Goal: Task Accomplishment & Management: Complete application form

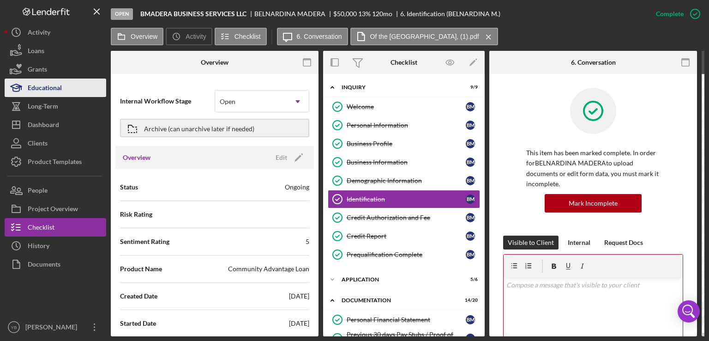
scroll to position [253, 0]
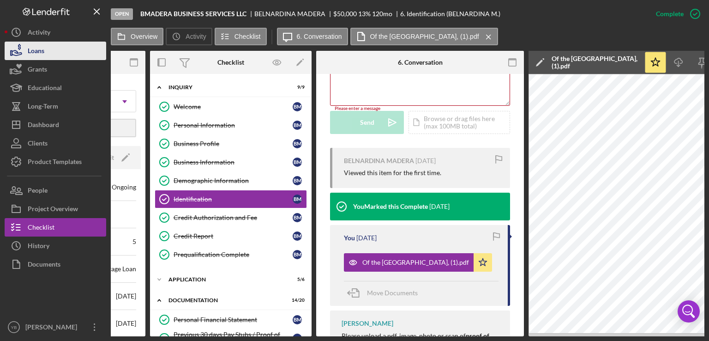
click at [45, 52] on button "Loans" at bounding box center [56, 51] width 102 height 18
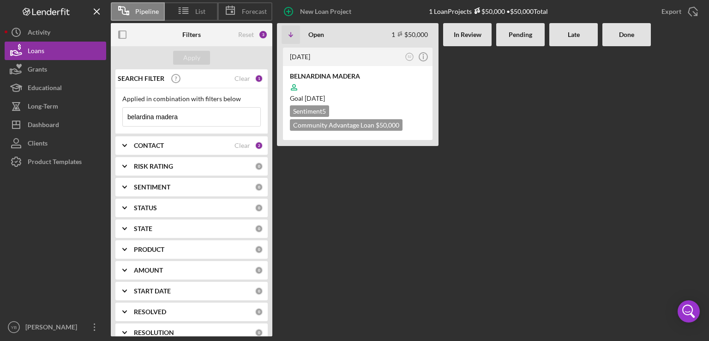
drag, startPoint x: 181, startPoint y: 116, endPoint x: 111, endPoint y: 110, distance: 70.0
click at [111, 110] on div "SEARCH FILTER Clear 1 Applied in combination with filters below belardina mader…" at bounding box center [191, 202] width 161 height 267
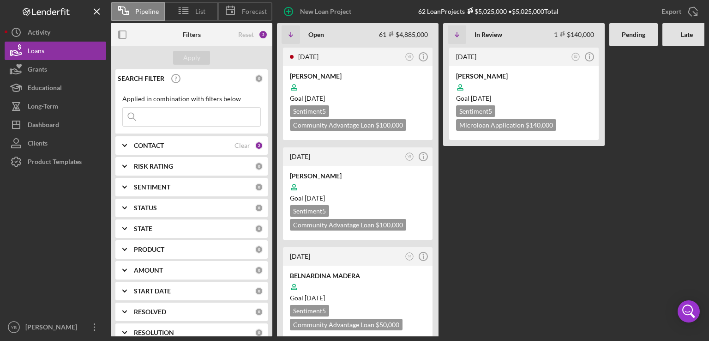
click at [155, 112] on input at bounding box center [191, 117] width 137 height 18
type input "gerasimo liranzo"
click at [191, 58] on div "Apply" at bounding box center [191, 58] width 17 height 14
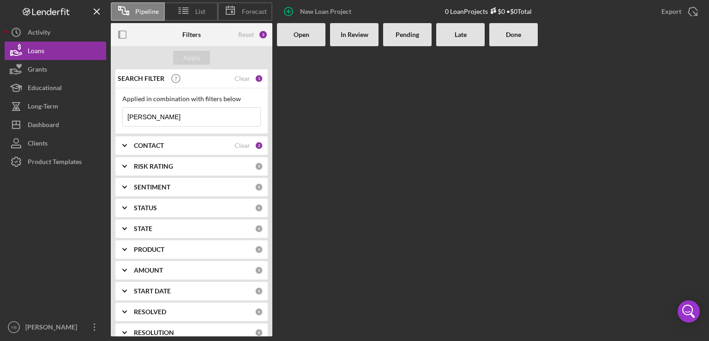
click at [199, 119] on input "gerasimo liranzo" at bounding box center [191, 117] width 137 height 18
drag, startPoint x: 199, startPoint y: 119, endPoint x: 125, endPoint y: 117, distance: 74.8
click at [125, 117] on input "gerasimo liranzo" at bounding box center [191, 117] width 137 height 18
click at [173, 144] on div "CONTACT" at bounding box center [184, 145] width 101 height 7
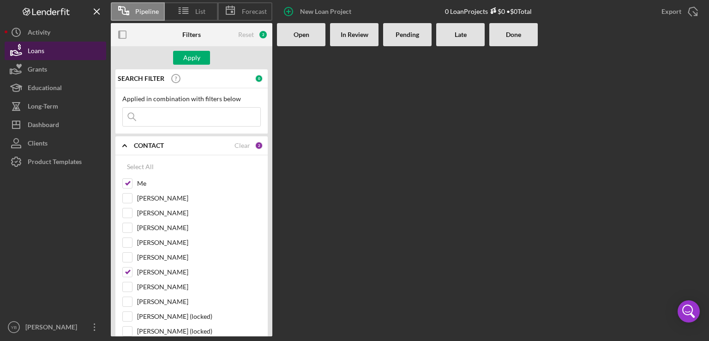
click at [72, 47] on button "Loans" at bounding box center [56, 51] width 102 height 18
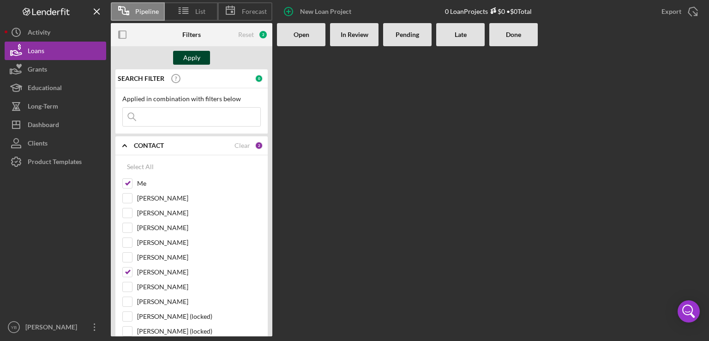
click at [205, 56] on button "Apply" at bounding box center [191, 58] width 37 height 14
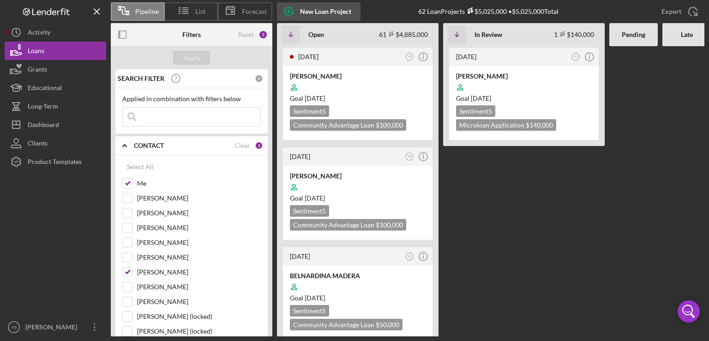
click at [314, 12] on div "New Loan Project" at bounding box center [325, 11] width 51 height 18
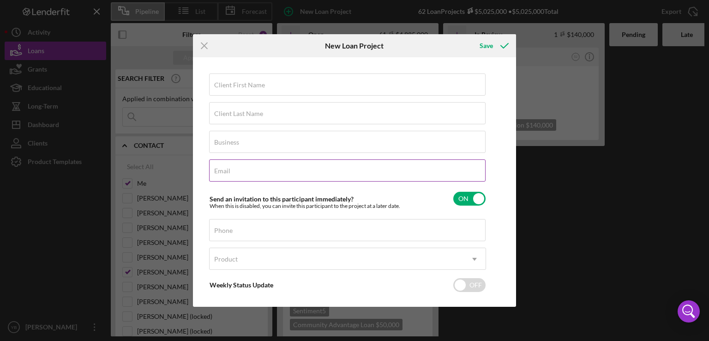
click at [227, 172] on label "Email" at bounding box center [222, 170] width 16 height 7
click at [227, 172] on input "Email" at bounding box center [347, 170] width 276 height 22
paste input "liranzotax03@gmail.com"
type input "liranzotax03@gmail.com"
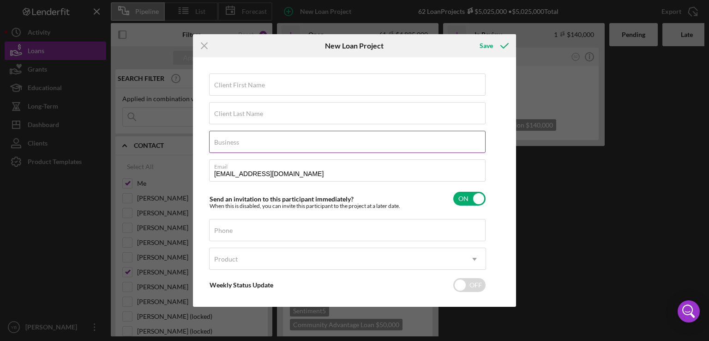
click at [221, 144] on label "Business" at bounding box center [226, 141] width 25 height 7
click at [221, 144] on input "Business" at bounding box center [347, 142] width 276 height 22
paste input "[PERSON_NAME] TAX SERVICES CORP"
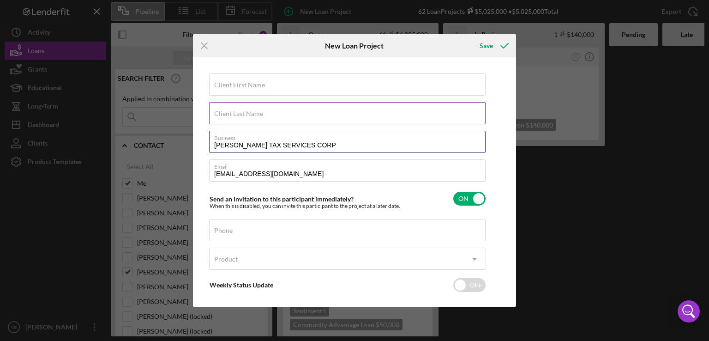
type input "[PERSON_NAME] TAX SERVICES CORP"
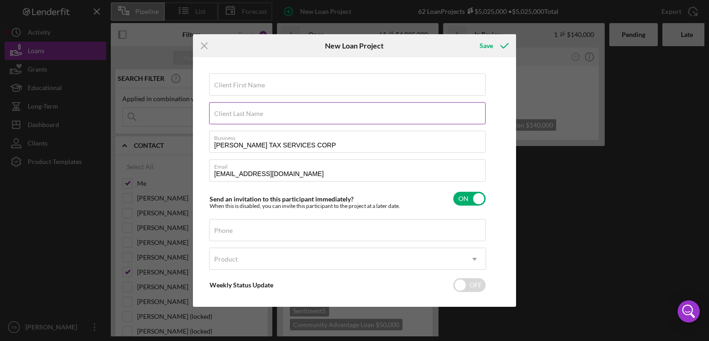
click at [231, 113] on label "Client Last Name" at bounding box center [238, 113] width 49 height 7
click at [231, 113] on input "Client Last Name" at bounding box center [347, 113] width 276 height 22
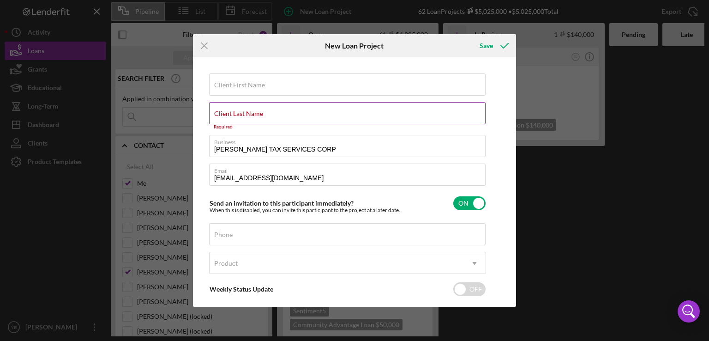
click at [250, 111] on label "Client Last Name" at bounding box center [238, 113] width 49 height 7
click at [250, 111] on input "Client Last Name" at bounding box center [347, 113] width 276 height 22
paste input "Gerasimo Liranzo"
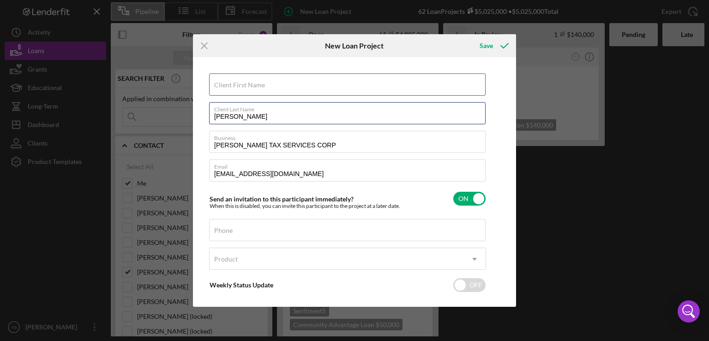
type input "Gerasimo Liranzo"
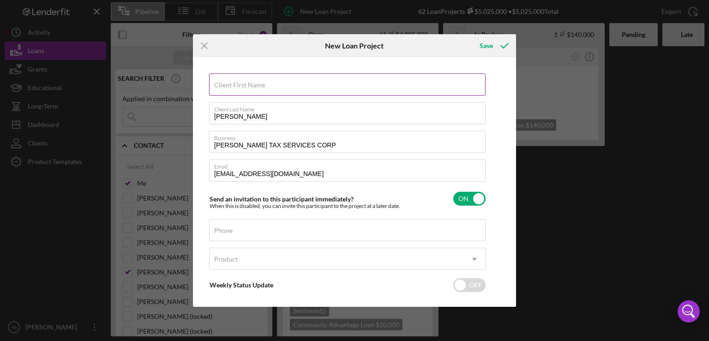
click at [247, 88] on label "Client First Name" at bounding box center [239, 84] width 51 height 7
click at [247, 88] on input "Client First Name" at bounding box center [347, 84] width 276 height 22
paste input "Gerasimo Liranzo"
type input "Gerasimo"
click at [275, 111] on label "Client Last Name" at bounding box center [349, 107] width 271 height 10
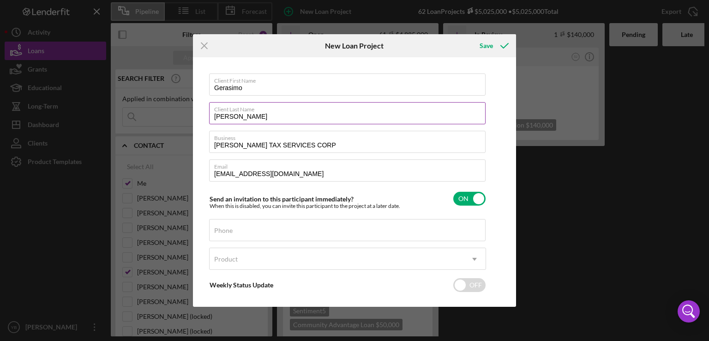
click at [275, 111] on input "Gerasimo Liranzo" at bounding box center [347, 113] width 276 height 22
type input "G"
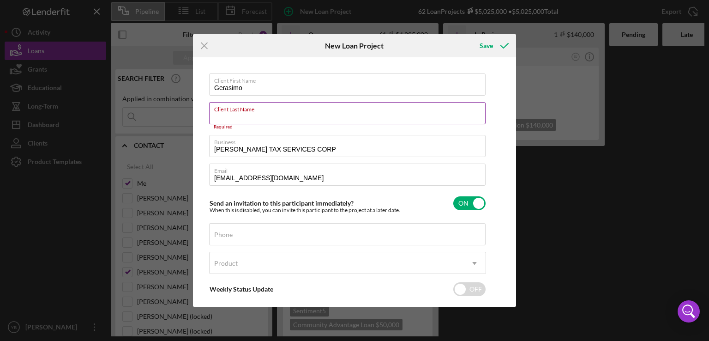
paste input "Gerasimo Liranzo"
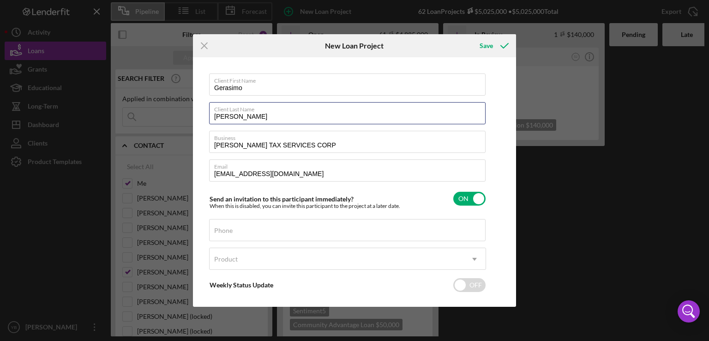
type input "[PERSON_NAME]"
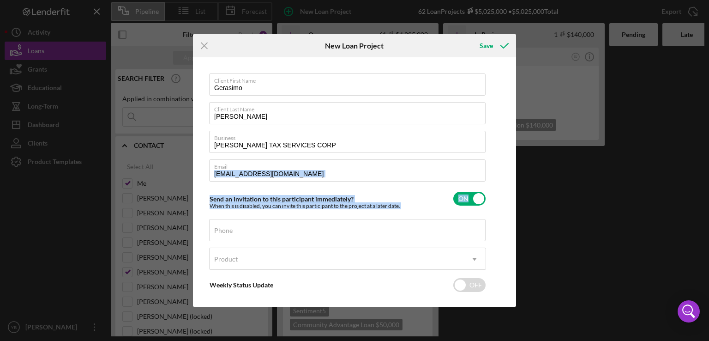
drag, startPoint x: 513, startPoint y: 155, endPoint x: 514, endPoint y: 190, distance: 34.2
click at [514, 190] on div "Client First Name Gerasimo Client Last Name Liranzo Business LIRANZO TAX SERVIC…" at bounding box center [354, 181] width 323 height 249
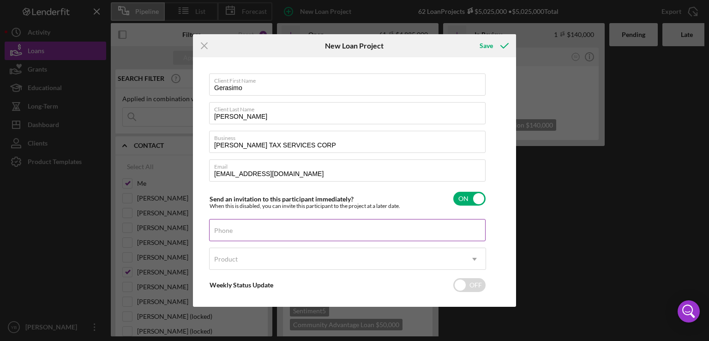
click at [439, 229] on input "Phone" at bounding box center [347, 230] width 276 height 22
click at [251, 229] on input "Phone" at bounding box center [347, 230] width 276 height 22
paste input "(646) 836-2325"
type input "(646) 836-2325"
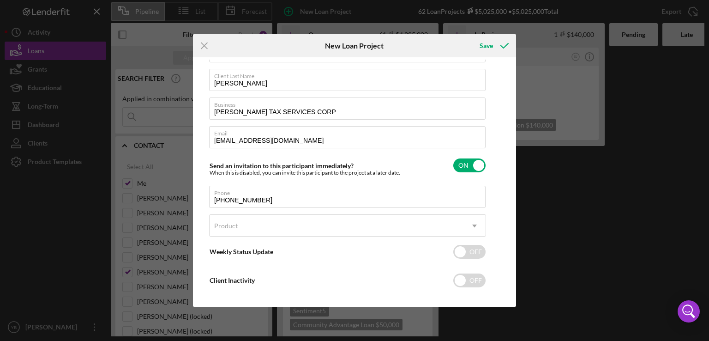
scroll to position [34, 0]
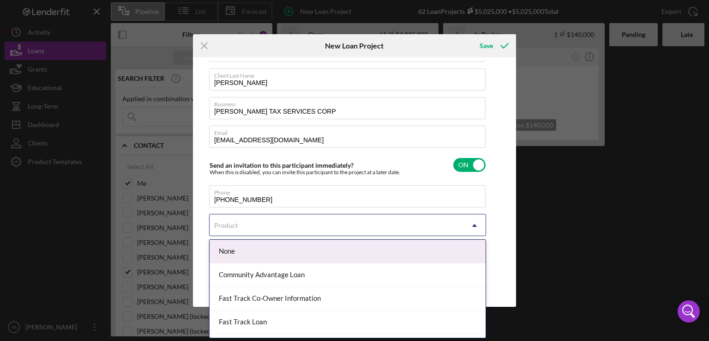
click at [472, 226] on icon "Icon/Dropdown Arrow" at bounding box center [474, 225] width 22 height 22
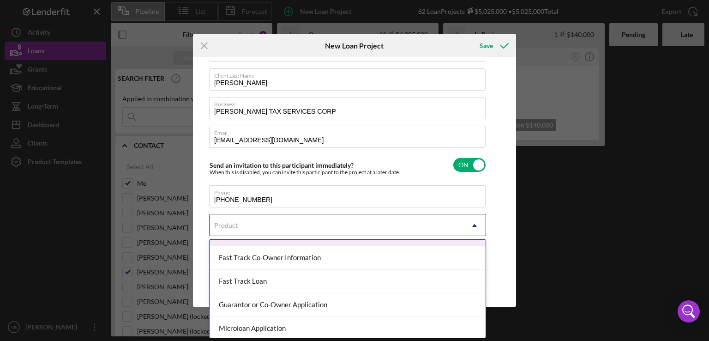
scroll to position [45, 0]
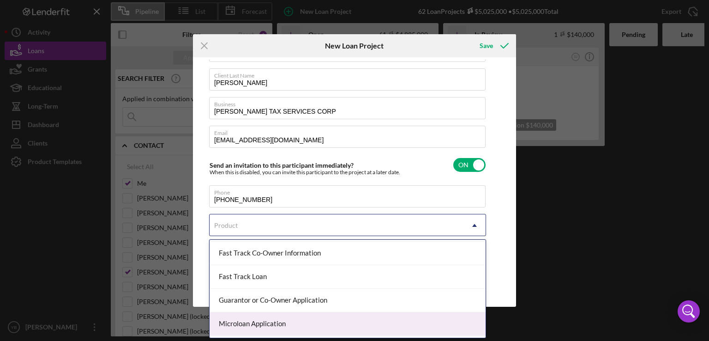
click at [292, 329] on div "Microloan Application" at bounding box center [347, 324] width 276 height 24
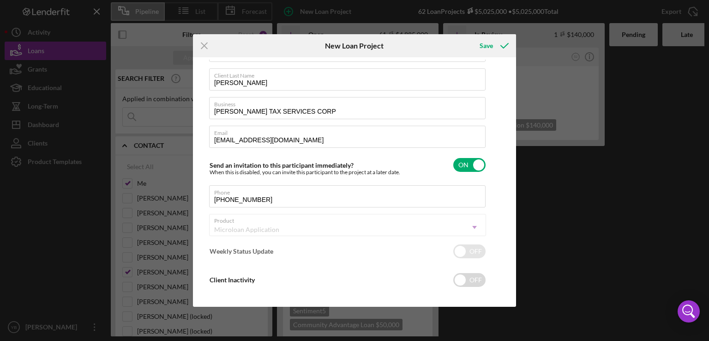
checkbox input "true"
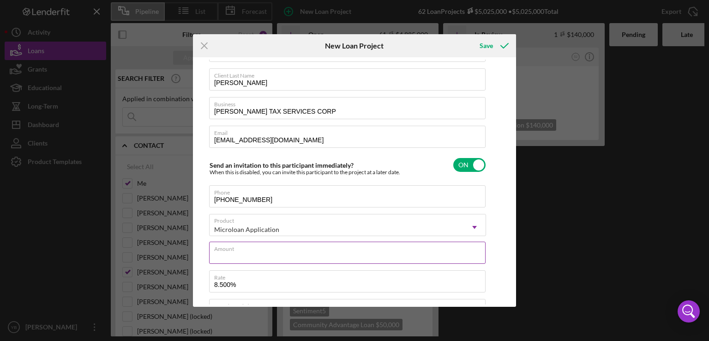
click at [243, 254] on input "Amount" at bounding box center [347, 252] width 276 height 22
type input "$3"
type textarea "Here's a snapshot of information that has been fully approved, as well as the i…"
type input "$35"
type textarea "Here's a snapshot of information that has been fully approved, as well as the i…"
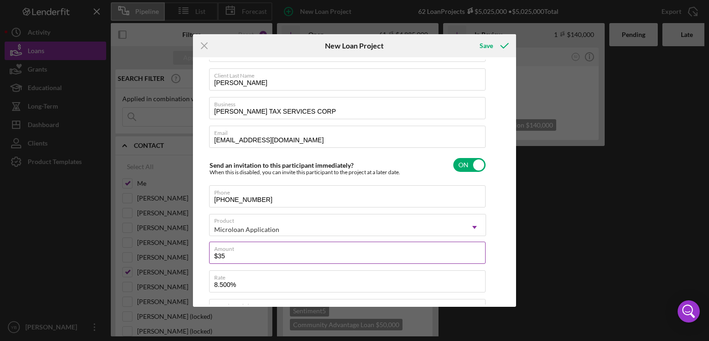
type input "$350"
type textarea "Here's a snapshot of information that has been fully approved, as well as the i…"
type input "$3,500"
type textarea "Here's a snapshot of information that has been fully approved, as well as the i…"
type input "$35,000"
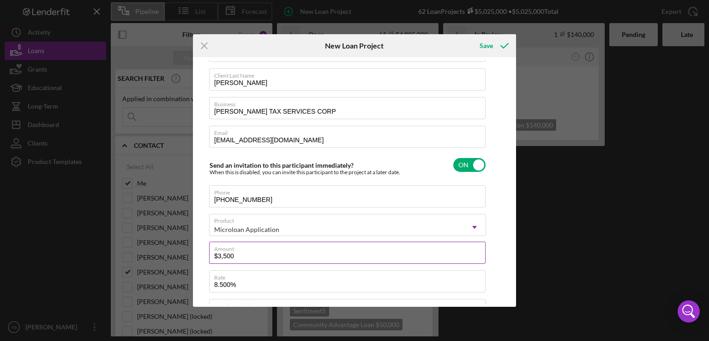
type textarea "Here's a snapshot of information that has been fully approved, as well as the i…"
type input "$35,000"
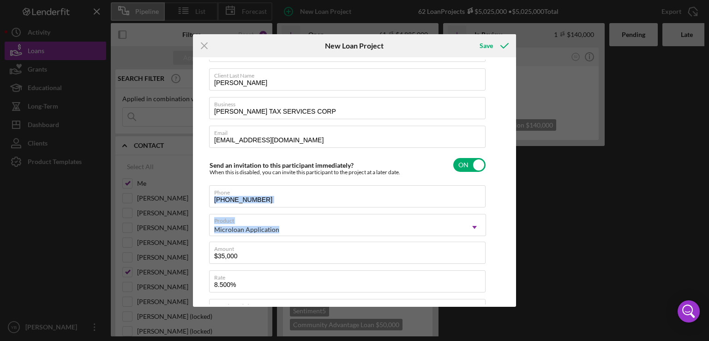
drag, startPoint x: 513, startPoint y: 201, endPoint x: 514, endPoint y: 234, distance: 33.2
click at [514, 234] on div "Client First Name Gerasimo Client Last Name Liranzo Business LIRANZO TAX SERVIC…" at bounding box center [354, 181] width 323 height 249
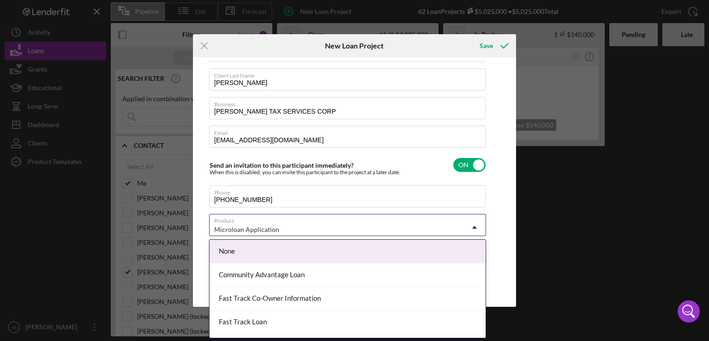
click at [474, 225] on icon "Icon/Dropdown Arrow" at bounding box center [474, 227] width 22 height 22
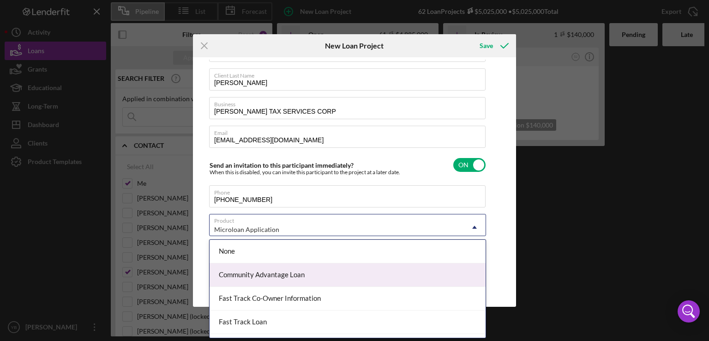
click at [281, 270] on div "Community Advantage Loan" at bounding box center [347, 275] width 276 height 24
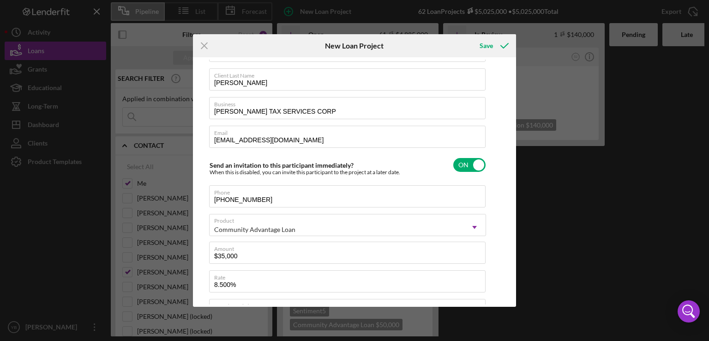
scroll to position [0, 0]
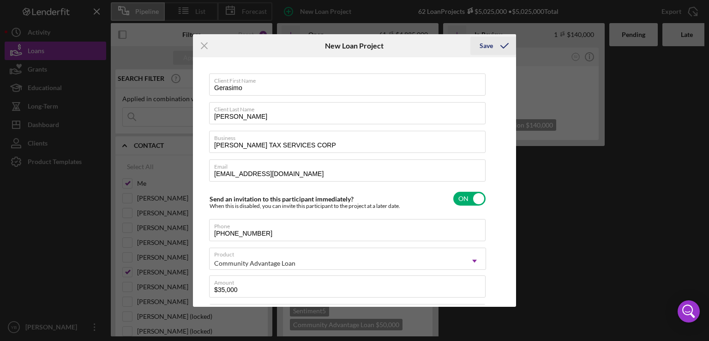
click at [490, 49] on div "Save" at bounding box center [485, 45] width 13 height 18
type textarea "Here's a snapshot of information that has been fully approved, as well as the i…"
checkbox input "false"
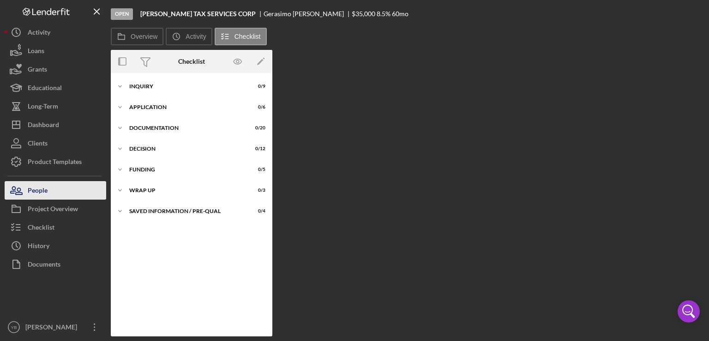
click at [48, 189] on button "People" at bounding box center [56, 190] width 102 height 18
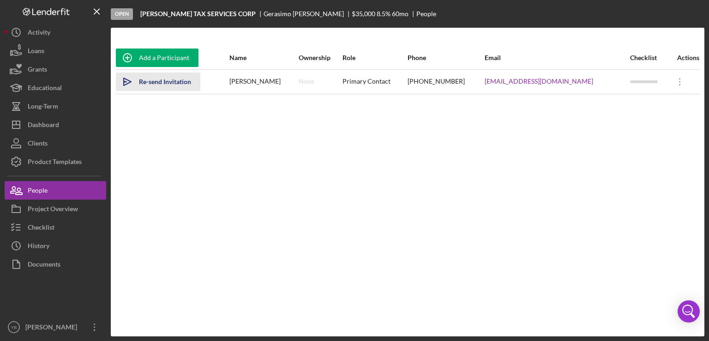
click at [163, 81] on div "Re-send Invitation" at bounding box center [165, 81] width 52 height 18
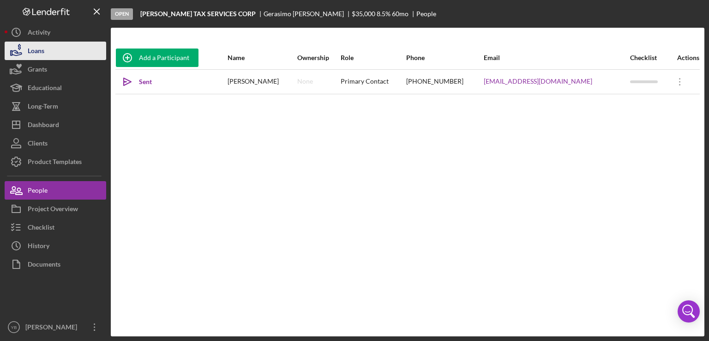
click at [49, 54] on button "Loans" at bounding box center [56, 51] width 102 height 18
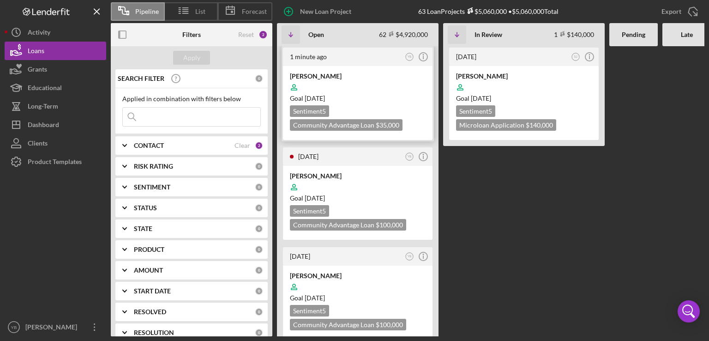
click at [386, 89] on div at bounding box center [358, 87] width 136 height 18
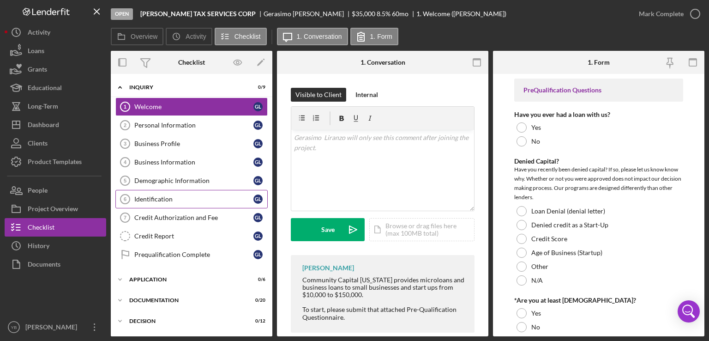
click at [160, 192] on link "Identification 6 Identification G L" at bounding box center [191, 199] width 152 height 18
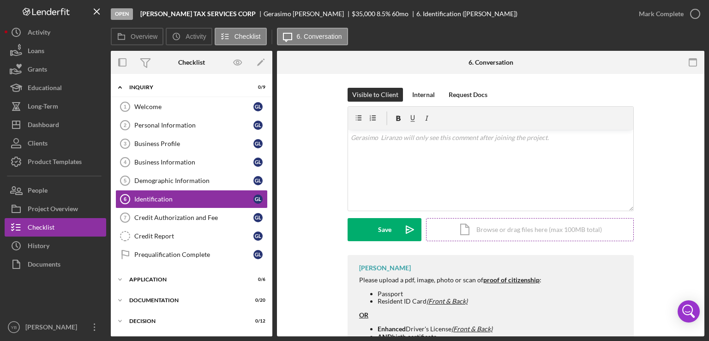
click at [531, 227] on div "Icon/Document Browse or drag files here (max 100MB total) Tap to choose files o…" at bounding box center [530, 229] width 208 height 23
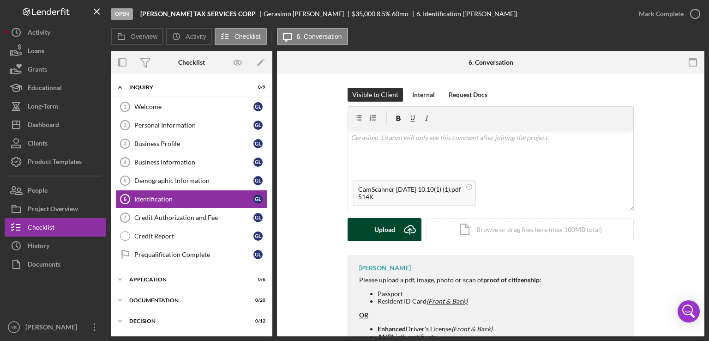
click at [383, 235] on div "Upload" at bounding box center [384, 229] width 21 height 23
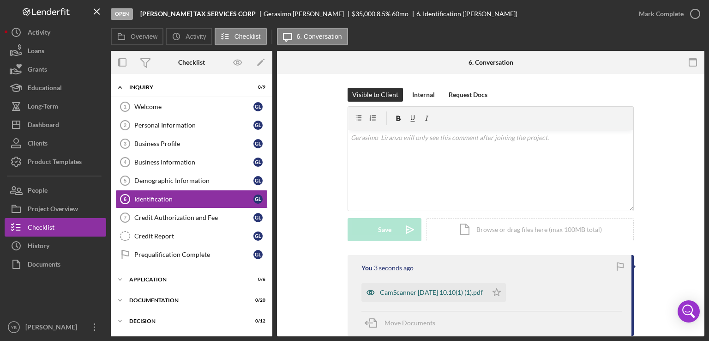
click at [404, 292] on div "CamScanner 02-15-2023 10.10(1) (1).pdf" at bounding box center [431, 291] width 103 height 7
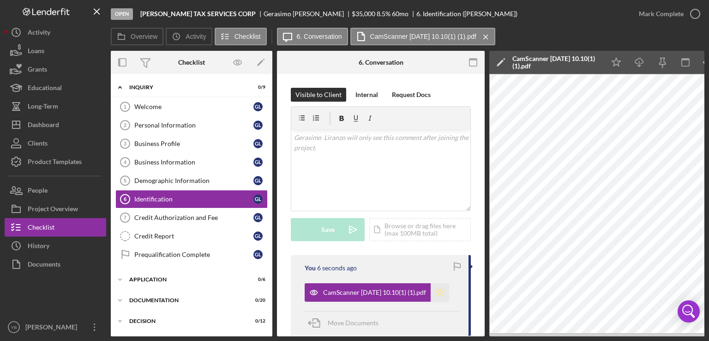
click at [445, 292] on icon "Icon/Star" at bounding box center [439, 292] width 18 height 18
click at [174, 200] on div "Identification" at bounding box center [193, 198] width 119 height 7
click at [653, 17] on div "Mark Complete" at bounding box center [661, 14] width 45 height 18
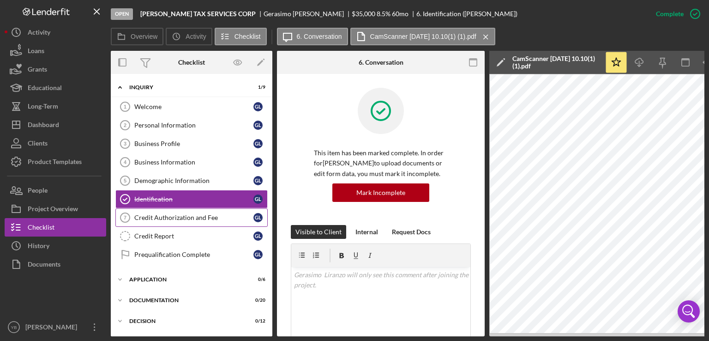
click at [173, 215] on div "Credit Authorization and Fee" at bounding box center [193, 217] width 119 height 7
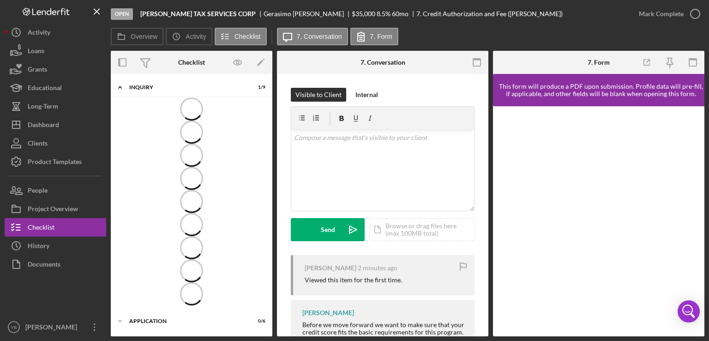
scroll to position [11, 0]
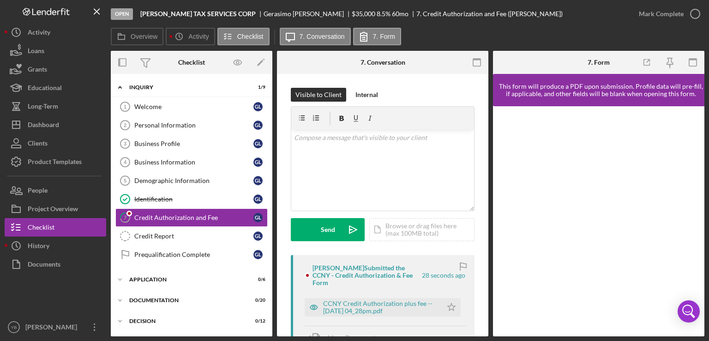
scroll to position [11, 0]
